Goal: Information Seeking & Learning: Learn about a topic

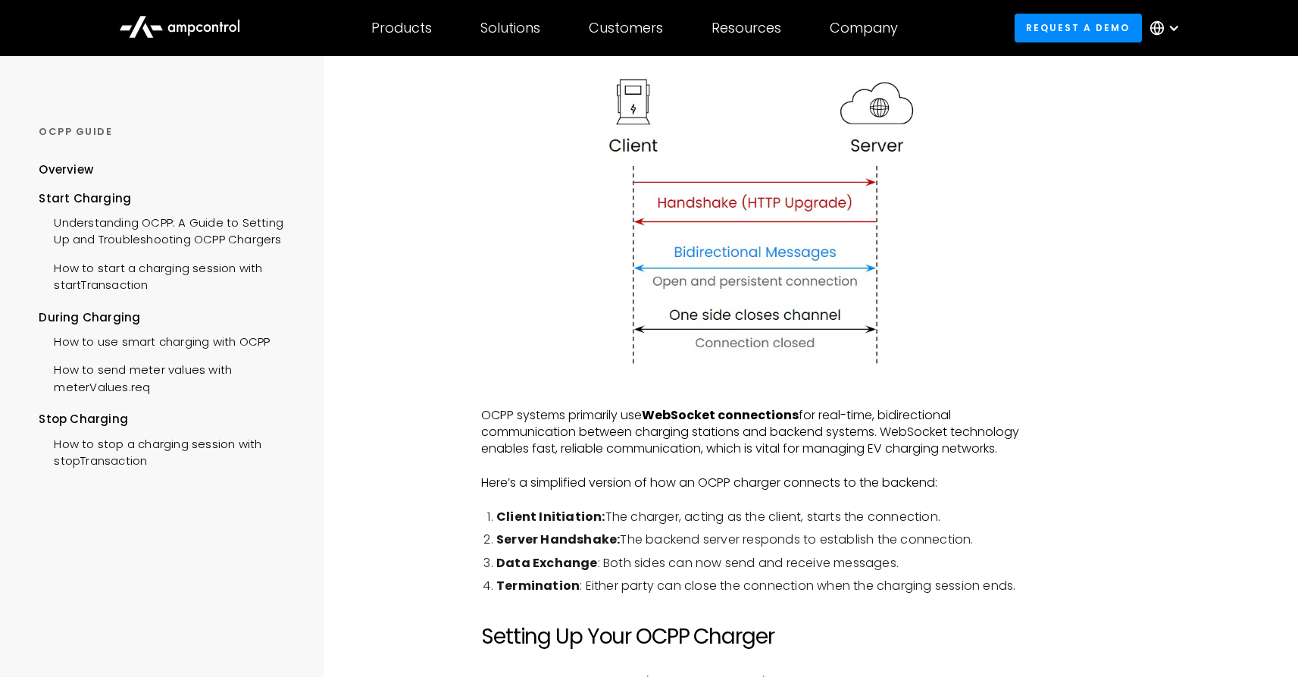
scroll to position [458, 0]
drag, startPoint x: 871, startPoint y: 418, endPoint x: 797, endPoint y: 493, distance: 105.0
click at [1008, 455] on p "OCPP systems primarily use WebSocket connections for real-time, bidirectional c…" at bounding box center [756, 432] width 551 height 51
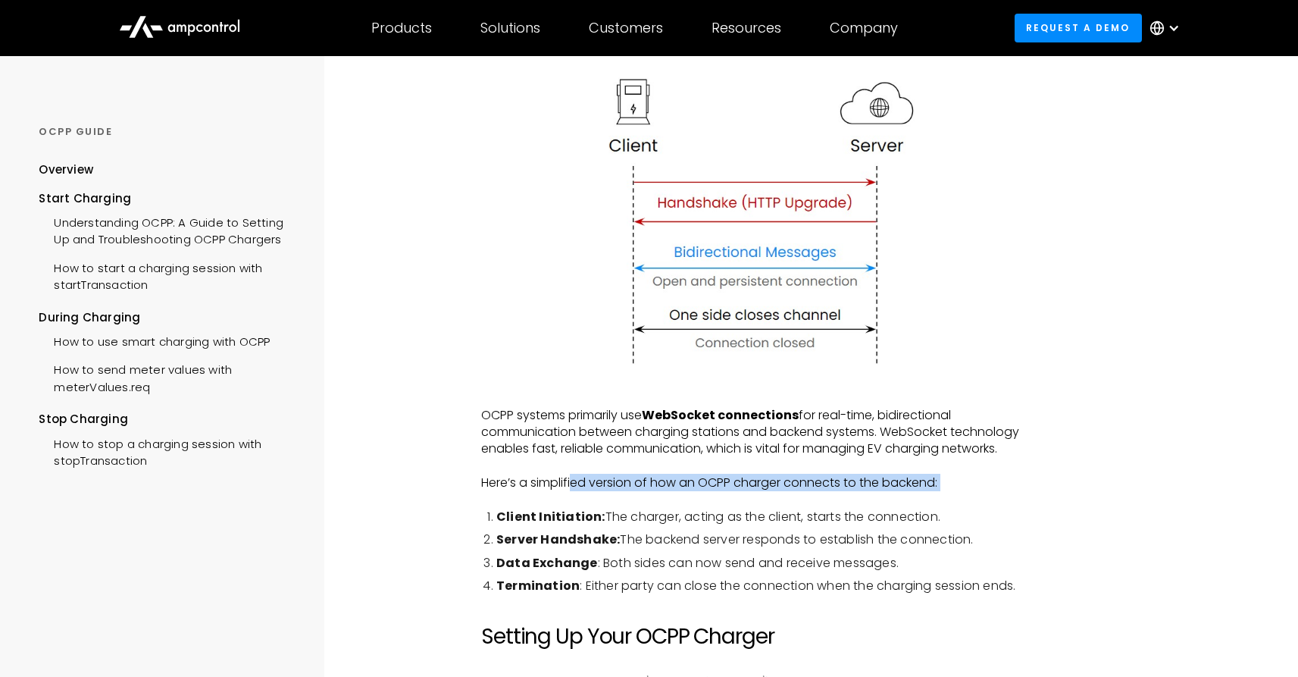
drag, startPoint x: 577, startPoint y: 483, endPoint x: 905, endPoint y: 500, distance: 329.3
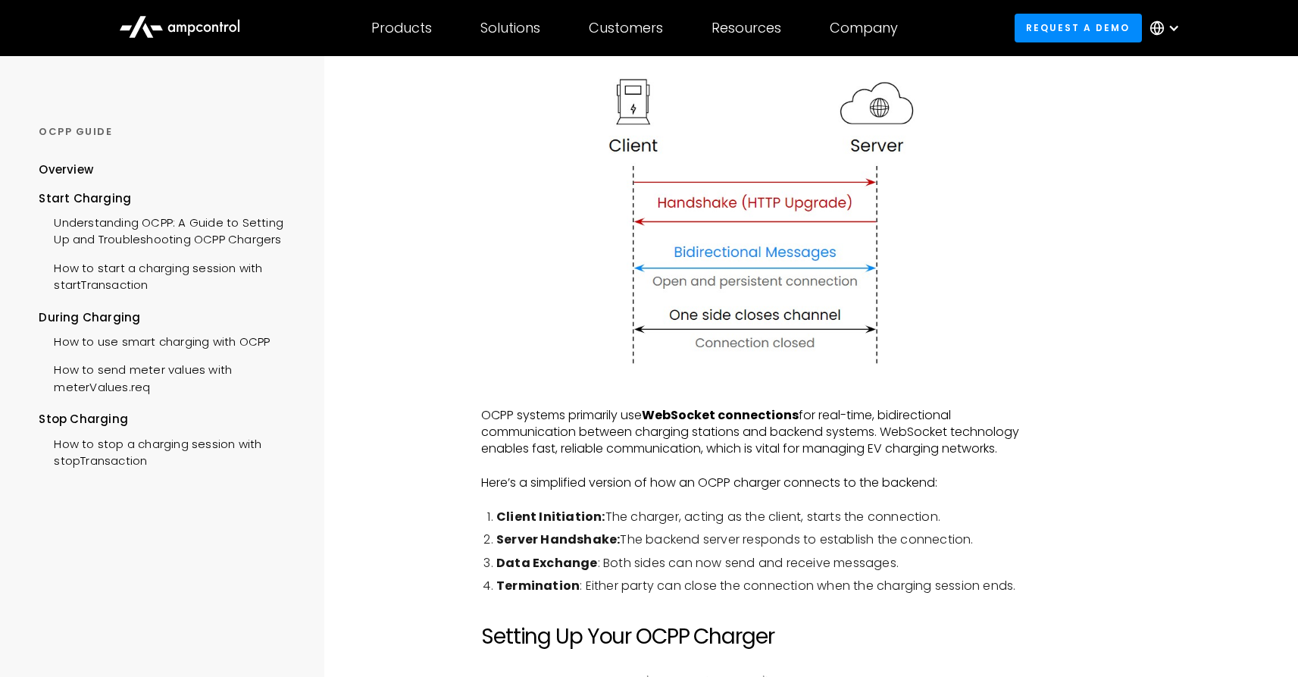
click at [762, 522] on li "Client Initiation: The charger, acting as the client, starts the connection." at bounding box center [764, 516] width 536 height 17
drag, startPoint x: 561, startPoint y: 521, endPoint x: 807, endPoint y: 511, distance: 246.5
click at [807, 511] on li "Client Initiation: The charger, acting as the client, starts the connection." at bounding box center [764, 516] width 536 height 17
drag, startPoint x: 586, startPoint y: 538, endPoint x: 819, endPoint y: 540, distance: 233.4
click at [820, 540] on li "Server Handshake: The backend server responds to establish the connection." at bounding box center [764, 539] width 536 height 17
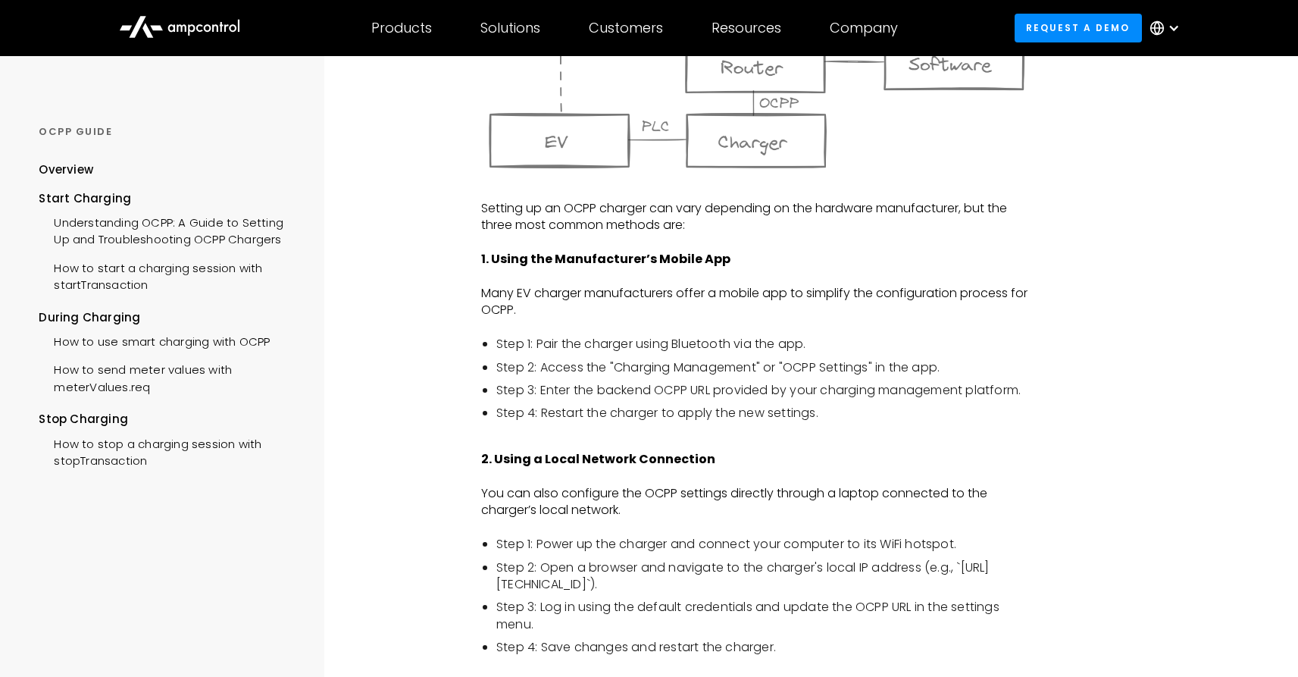
scroll to position [1160, 0]
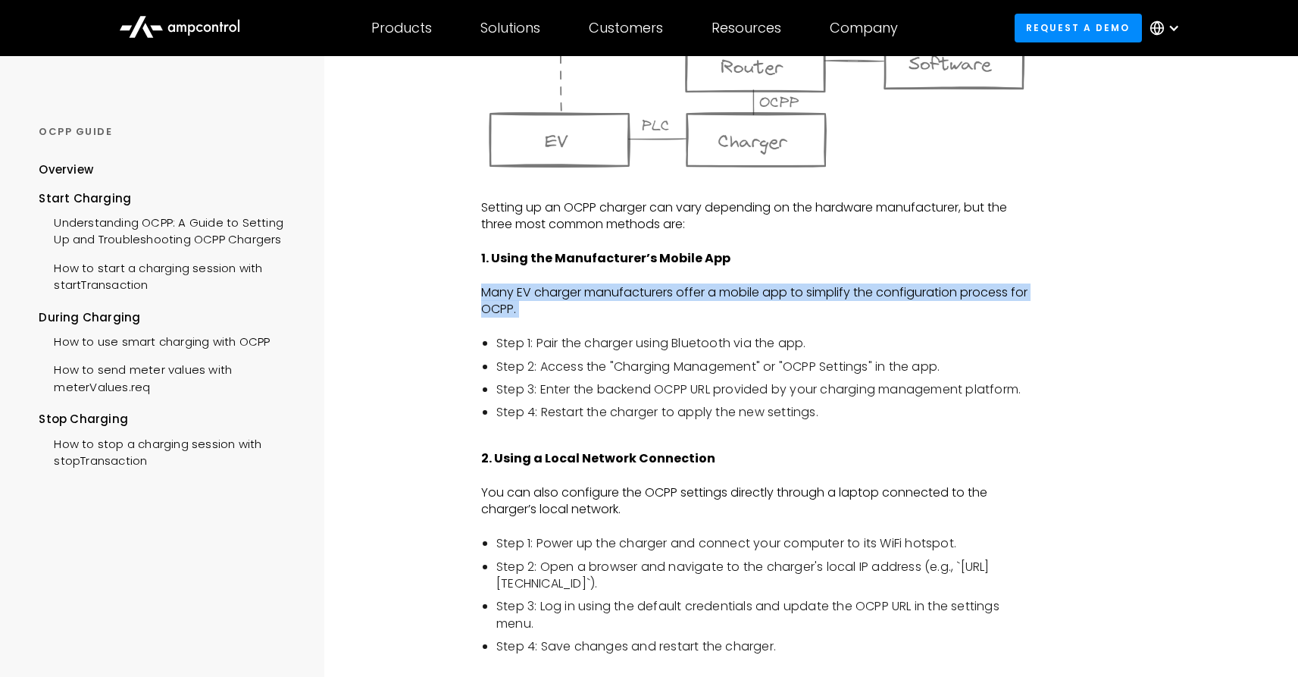
drag, startPoint x: 487, startPoint y: 292, endPoint x: 547, endPoint y: 306, distance: 61.6
click at [552, 300] on p "Many EV charger manufacturers offer a mobile app to simplify the configuration …" at bounding box center [756, 301] width 551 height 34
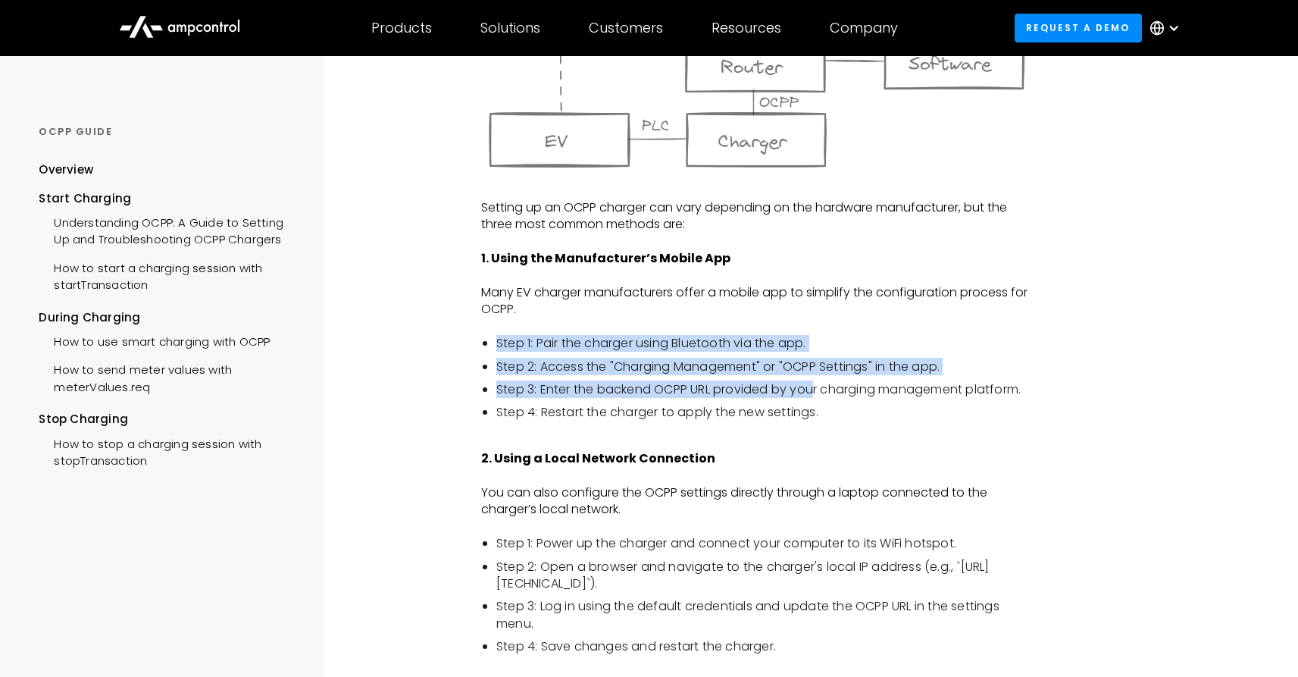
drag, startPoint x: 488, startPoint y: 342, endPoint x: 816, endPoint y: 383, distance: 330.6
click at [815, 386] on ul "Step 1: Pair the charger using Bluetooth via the app. Step 2: Access the "Charg…" at bounding box center [756, 378] width 551 height 86
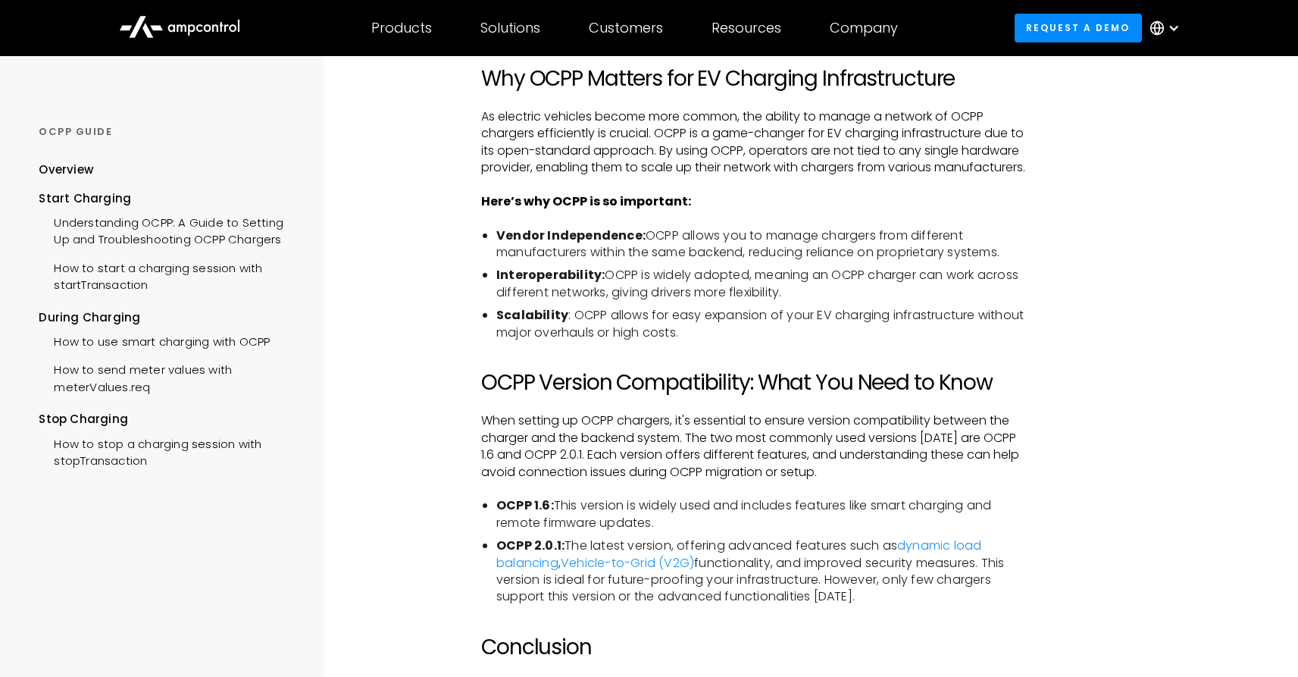
scroll to position [3126, 0]
